Goal: Transaction & Acquisition: Purchase product/service

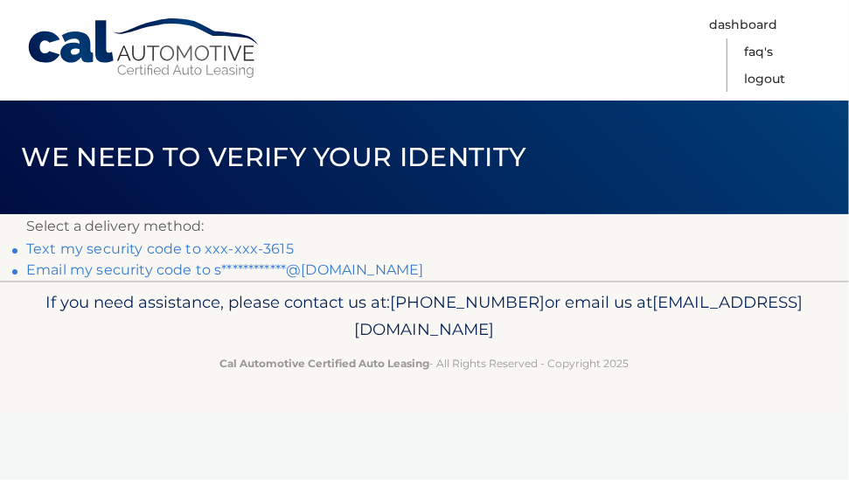
click at [44, 249] on link "Text my security code to xxx-xxx-3615" at bounding box center [160, 249] width 268 height 17
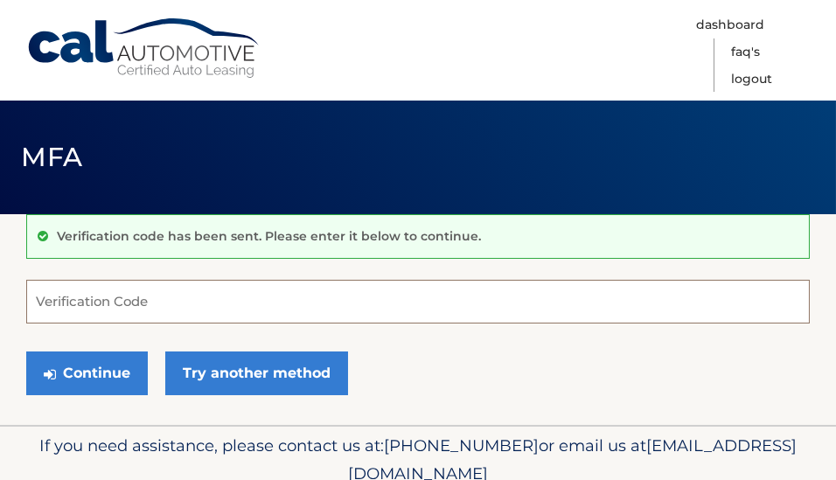
click at [86, 297] on input "Verification Code" at bounding box center [418, 302] width 784 height 44
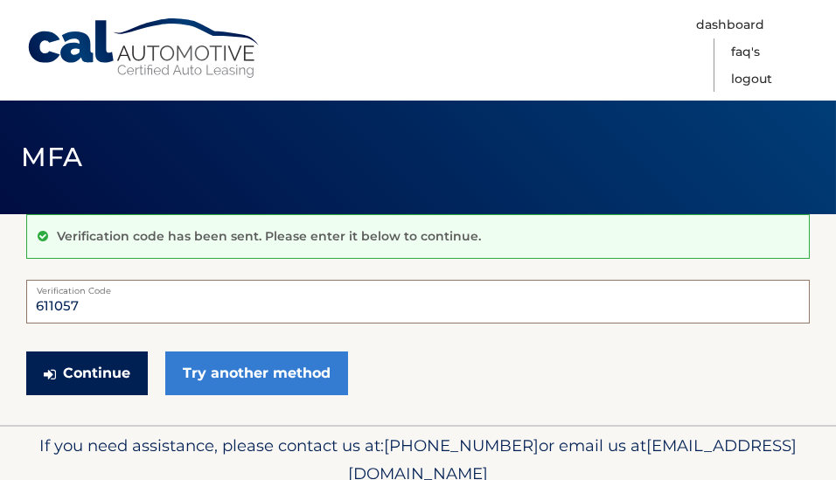
type input "611057"
click at [73, 377] on button "Continue" at bounding box center [87, 374] width 122 height 44
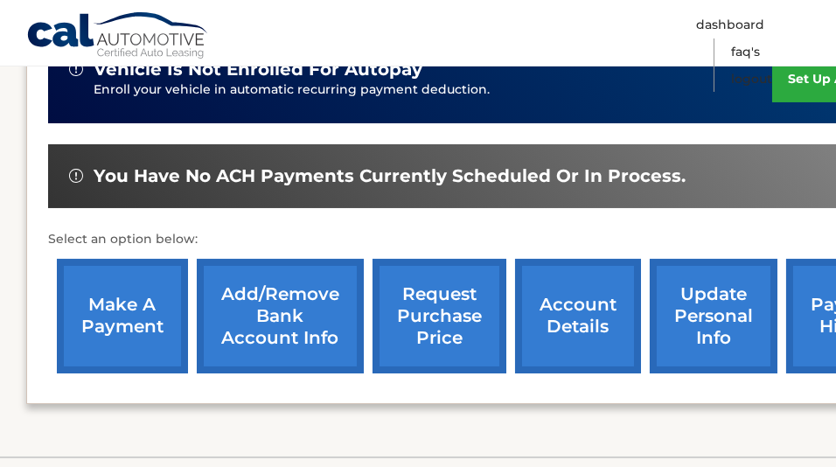
scroll to position [609, 0]
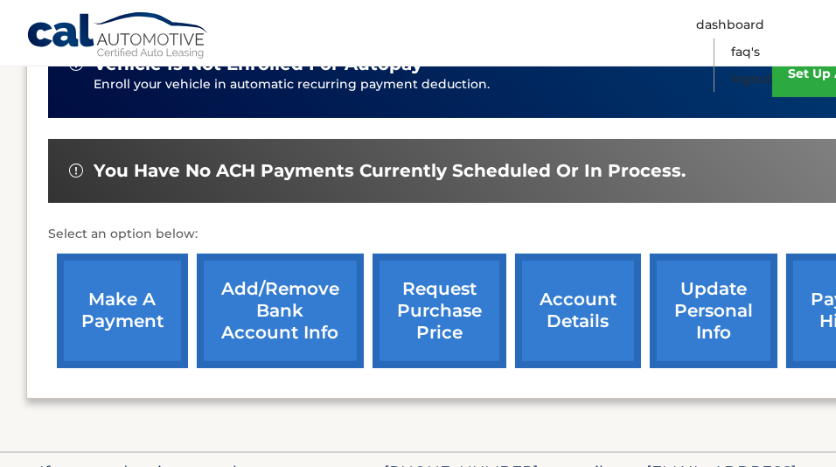
click at [121, 277] on link "make a payment" at bounding box center [122, 311] width 131 height 115
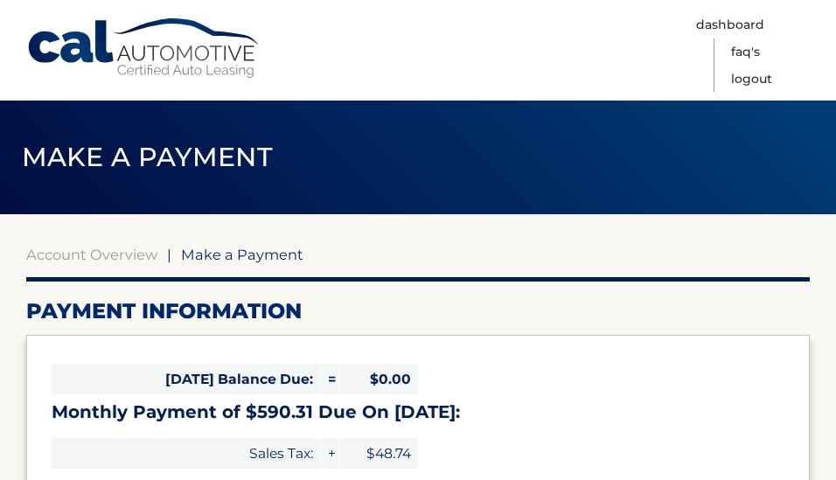
select select "N2JhMjkyNWUtNjdhNi00ZDczLWE3NjAtNTAxZjIzNjI0Nzcw"
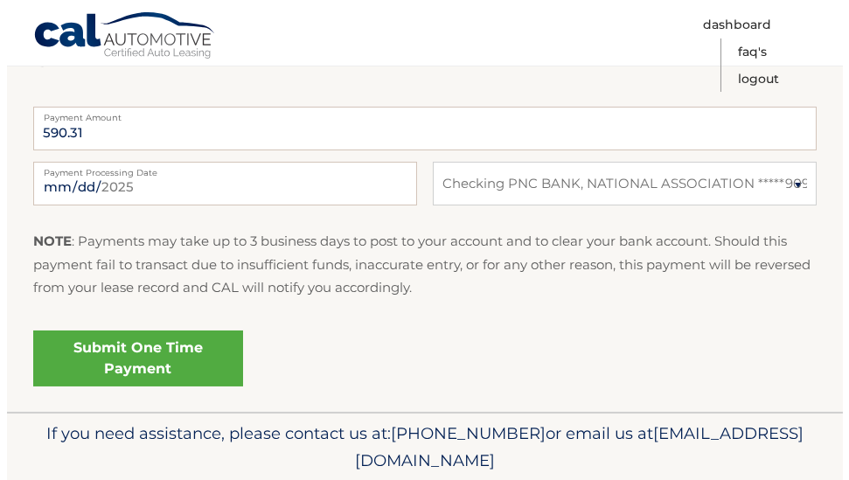
scroll to position [706, 0]
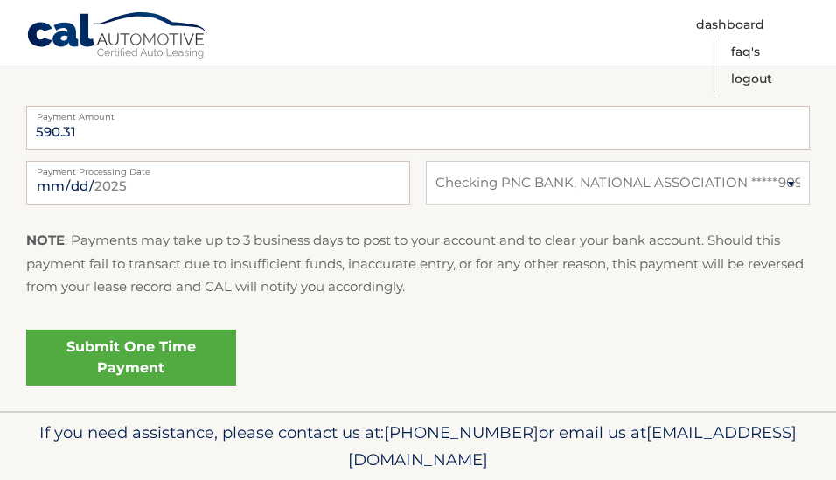
click at [149, 359] on link "Submit One Time Payment" at bounding box center [131, 358] width 210 height 56
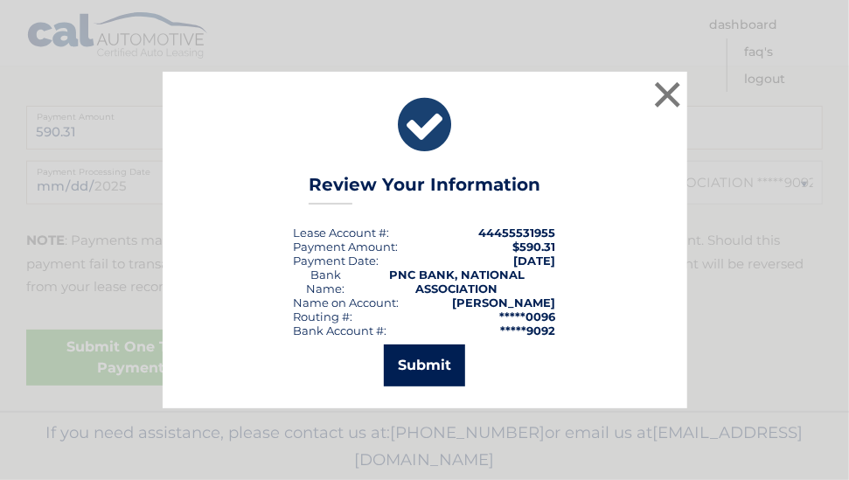
click at [424, 379] on button "Submit" at bounding box center [424, 366] width 81 height 42
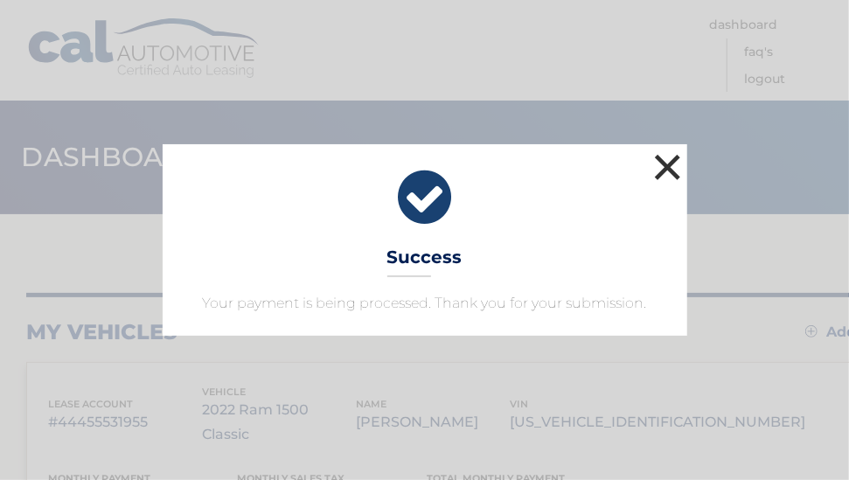
click at [654, 180] on button "×" at bounding box center [668, 167] width 35 height 35
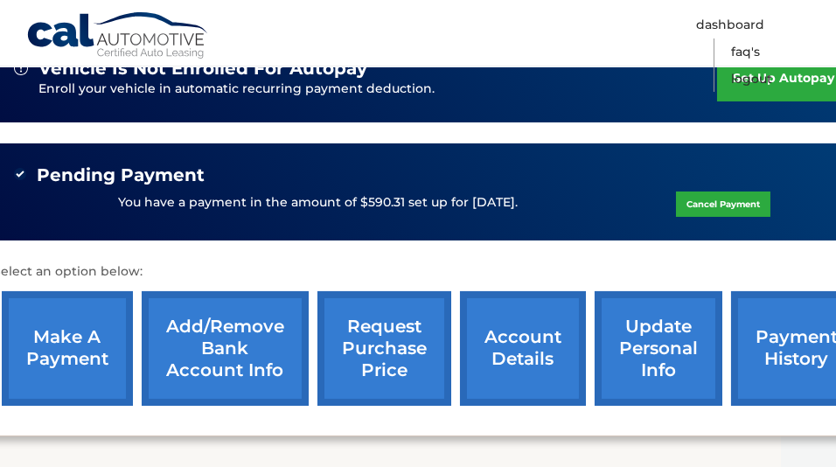
scroll to position [605, 50]
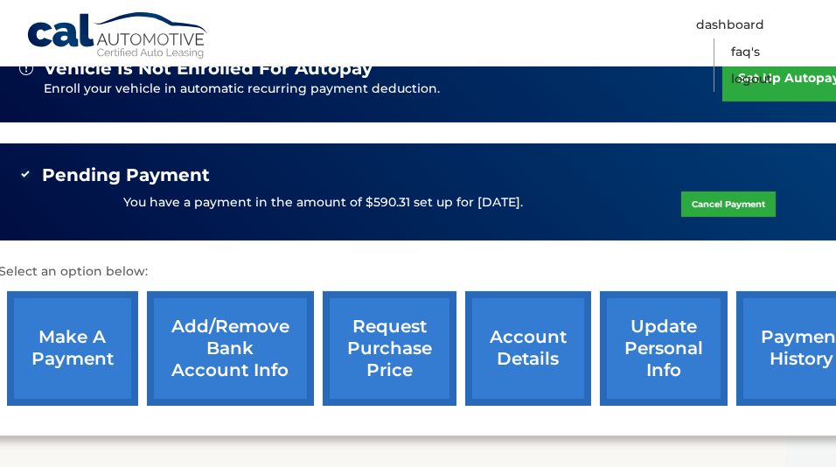
click at [522, 325] on link "account details" at bounding box center [528, 348] width 126 height 115
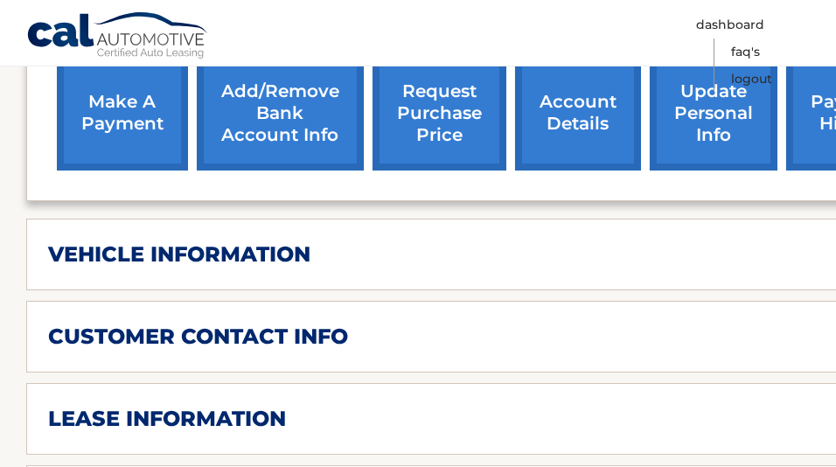
scroll to position [756, 0]
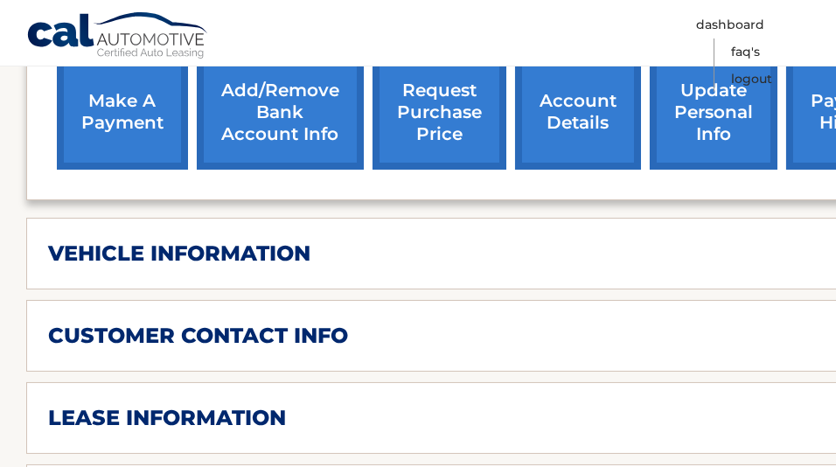
click at [506, 241] on div "vehicle information" at bounding box center [445, 254] width 794 height 26
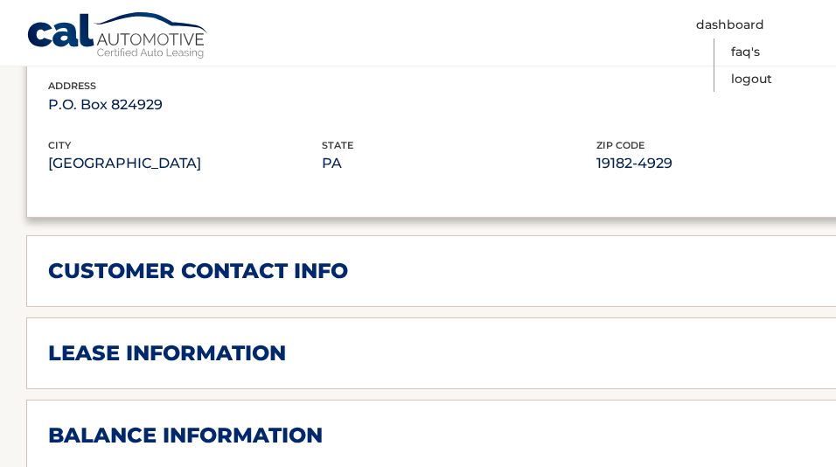
scroll to position [1281, 0]
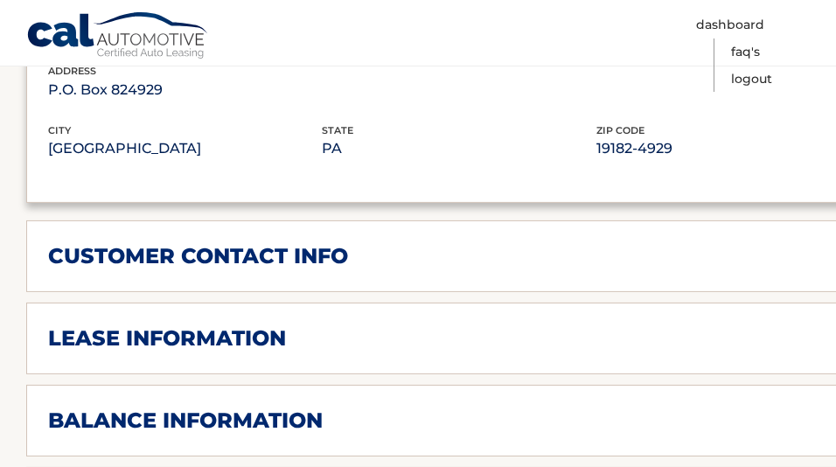
click at [343, 408] on div "balance information" at bounding box center [445, 421] width 794 height 26
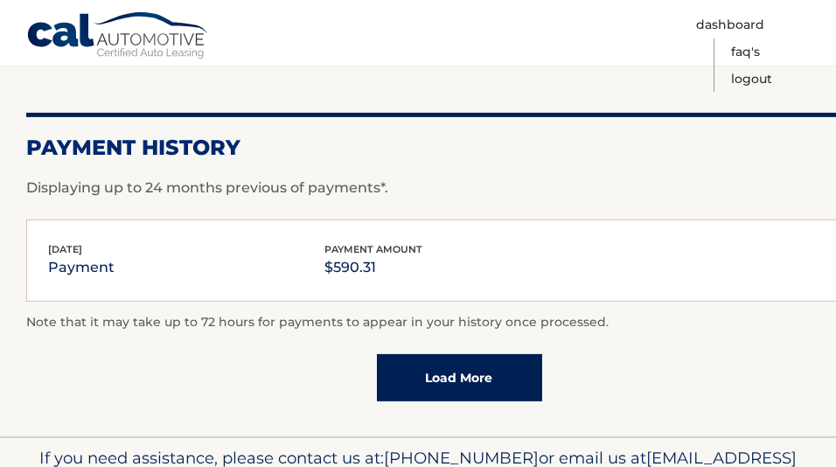
scroll to position [2121, 0]
